Goal: Find specific page/section: Find specific page/section

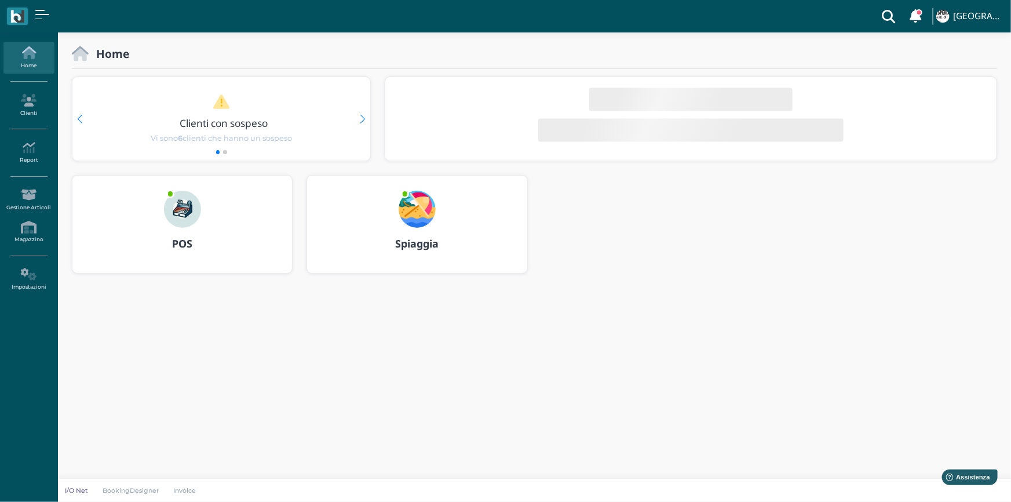
click at [397, 209] on div at bounding box center [417, 202] width 56 height 52
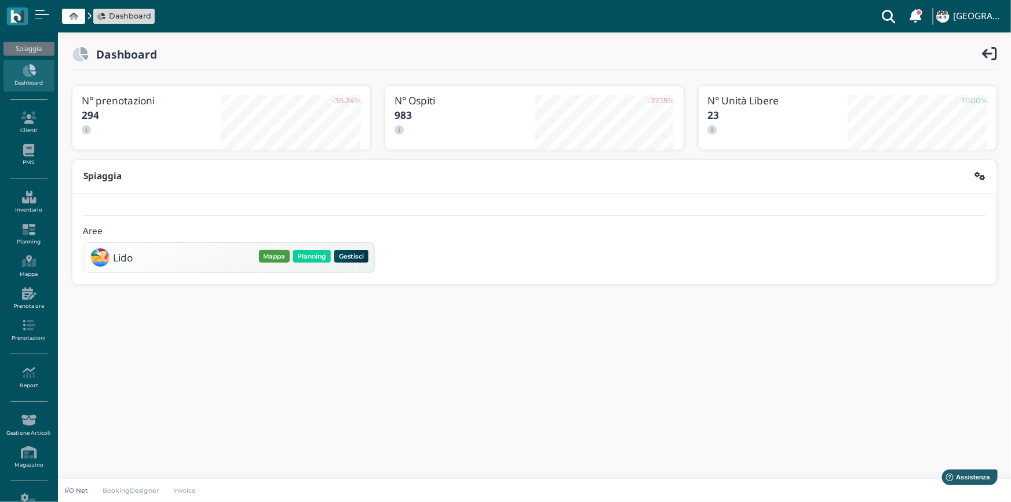
click at [267, 253] on button "Mappa" at bounding box center [274, 256] width 31 height 13
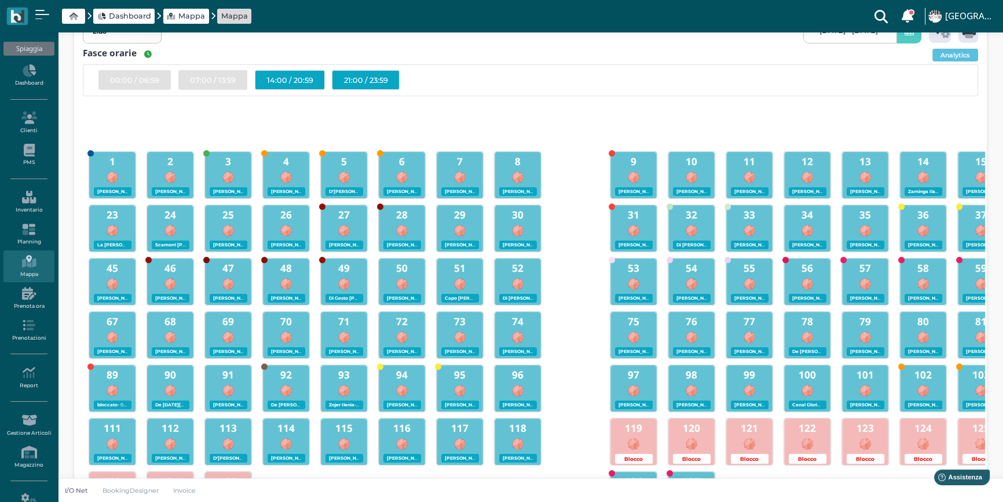
scroll to position [105, 0]
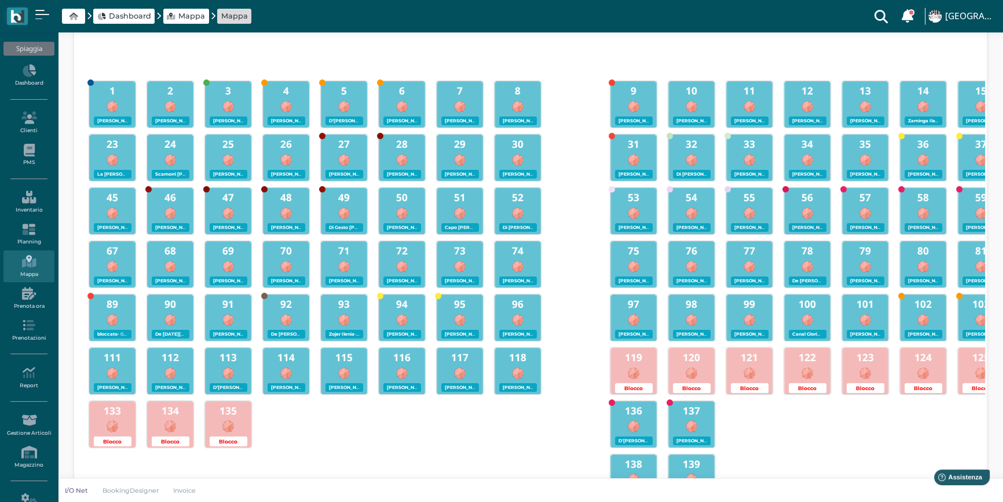
click at [521, 209] on img at bounding box center [518, 213] width 13 height 13
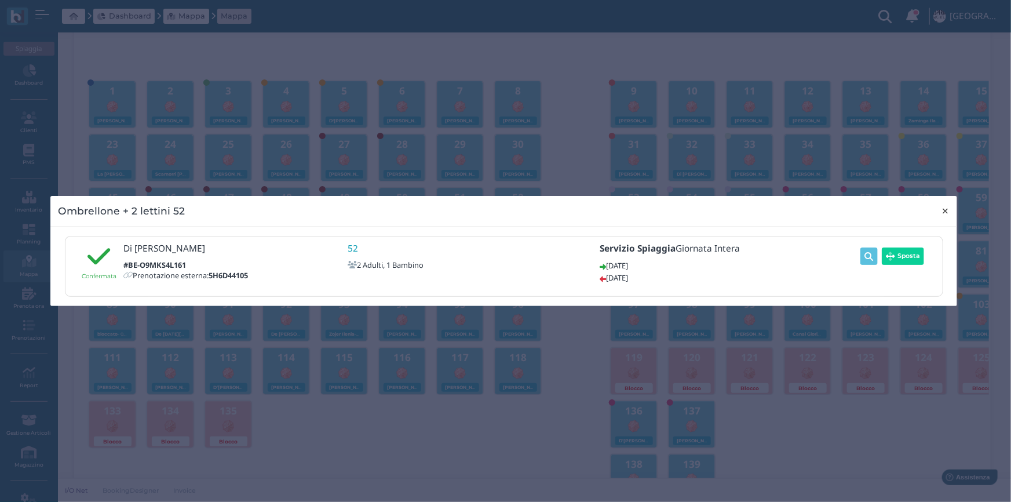
click at [950, 209] on span "×" at bounding box center [945, 210] width 9 height 15
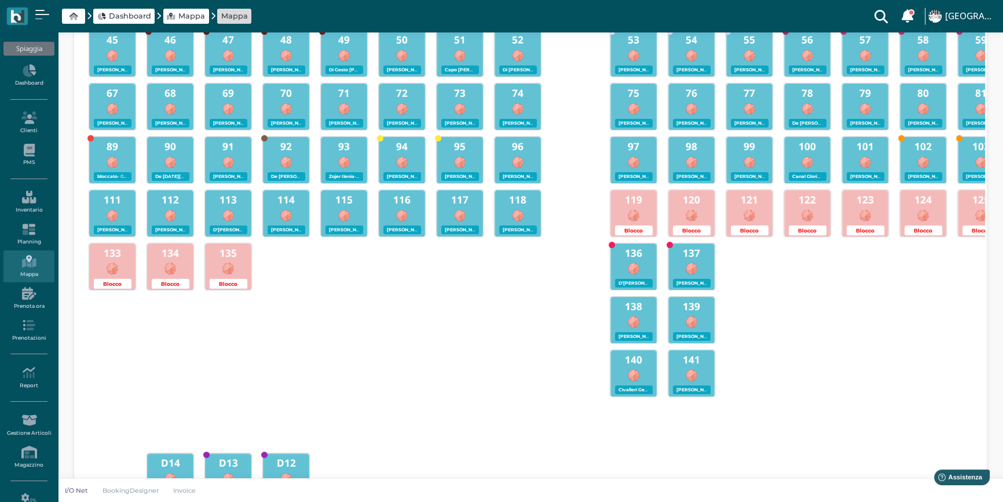
scroll to position [263, 0]
